Goal: Entertainment & Leisure: Consume media (video, audio)

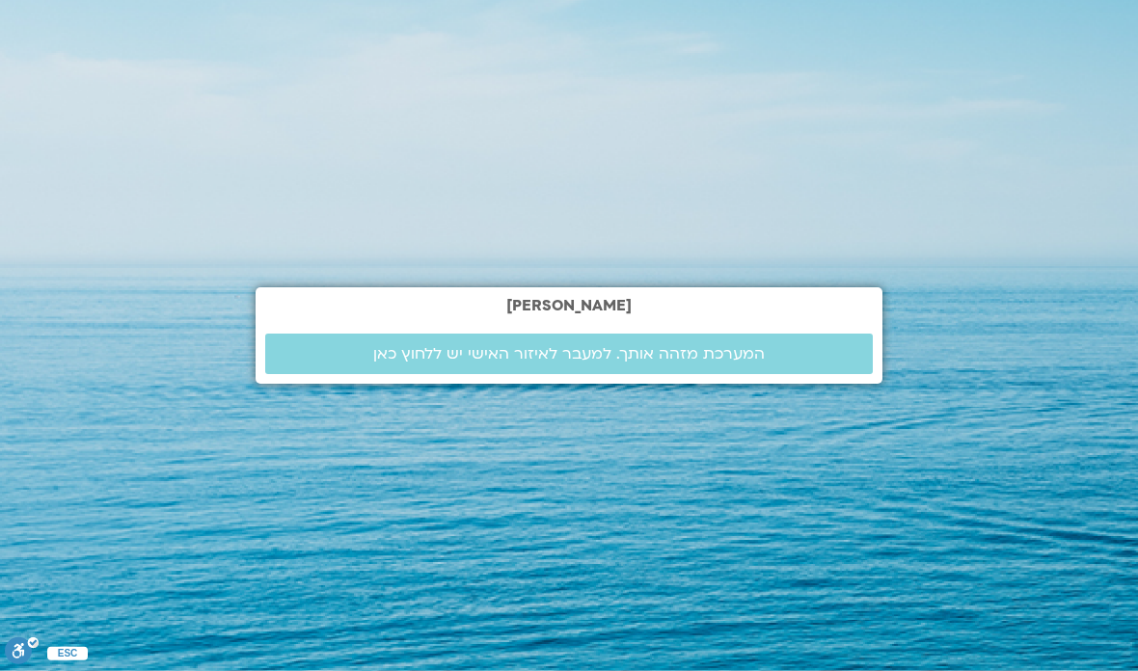
click at [761, 374] on link "המערכת מזהה אותך. למעבר לאיזור האישי יש ללחוץ כאן" at bounding box center [568, 354] width 607 height 40
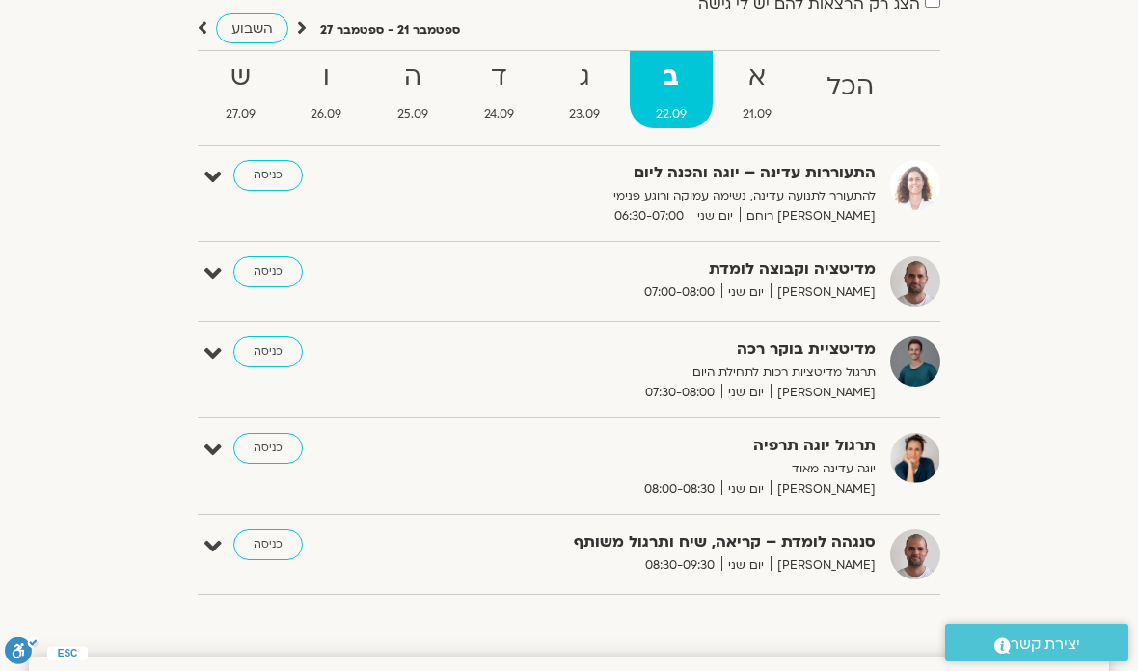
scroll to position [192, 0]
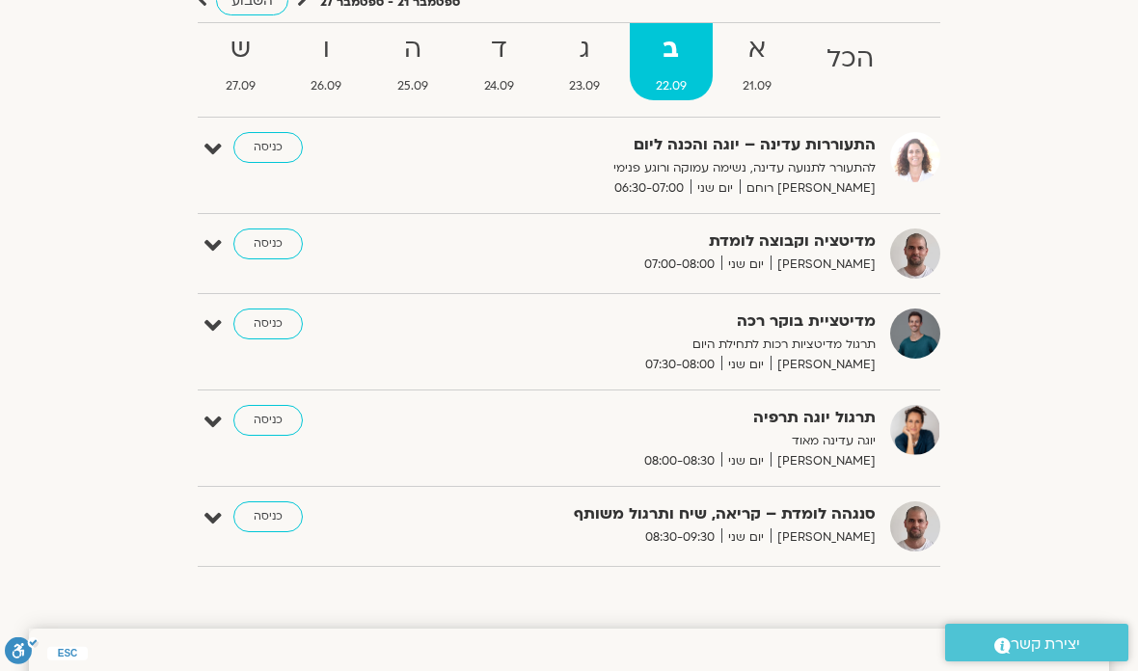
click at [273, 353] on div "מדיטציית בוקר רכה תרגול מדיטציות רכות לתחילת היום [PERSON_NAME] יום שני 07:30-0…" at bounding box center [584, 342] width 714 height 67
click at [275, 333] on link "כניסה" at bounding box center [267, 324] width 69 height 31
